Goal: Navigation & Orientation: Find specific page/section

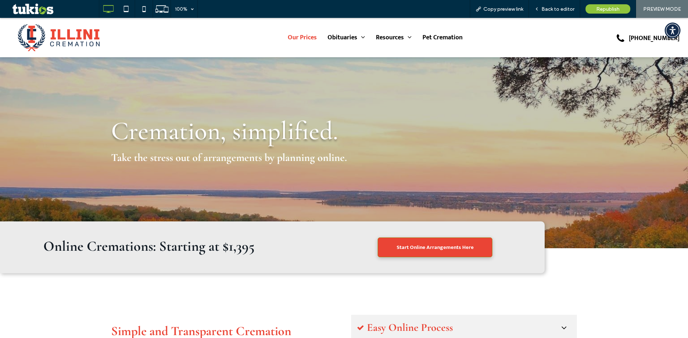
click at [288, 35] on span "Our Prices" at bounding box center [302, 37] width 29 height 11
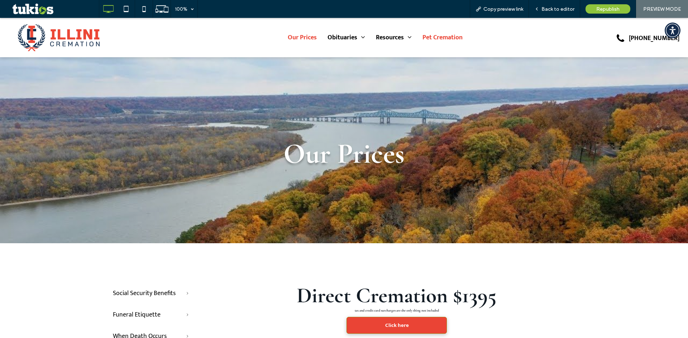
click at [434, 35] on span "Pet Cremation" at bounding box center [442, 37] width 40 height 11
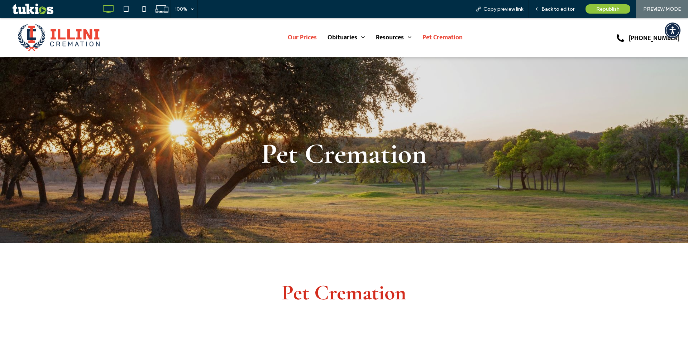
click at [312, 35] on span "Our Prices" at bounding box center [302, 37] width 29 height 11
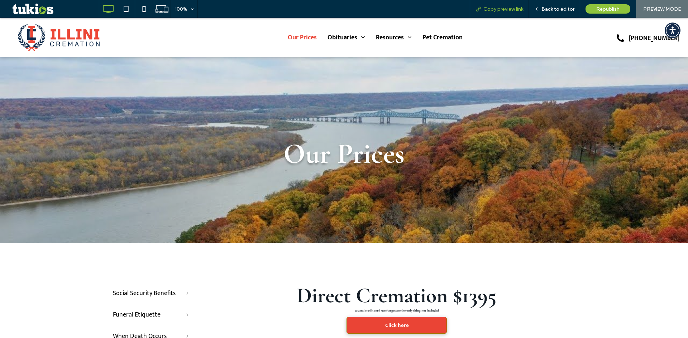
click at [496, 12] on span "Copy preview link" at bounding box center [503, 9] width 40 height 6
